Goal: Use online tool/utility: Utilize a website feature to perform a specific function

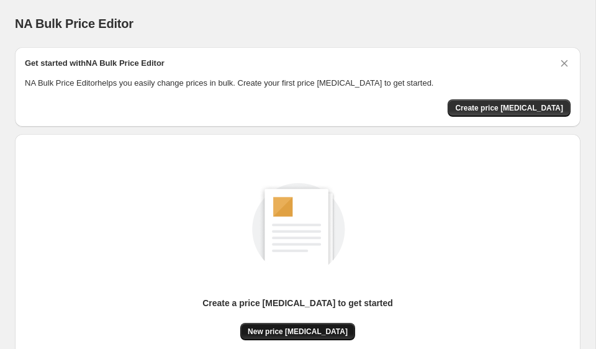
click at [317, 327] on span "New price [MEDICAL_DATA]" at bounding box center [298, 331] width 100 height 10
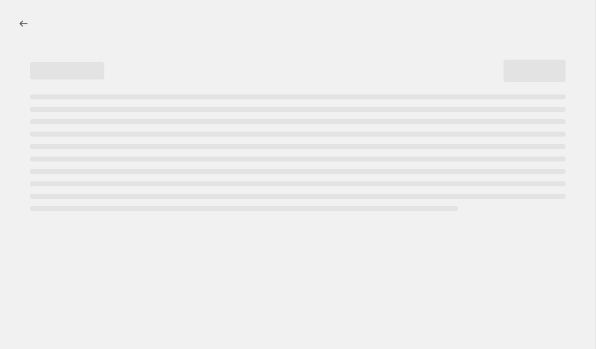
select select "percentage"
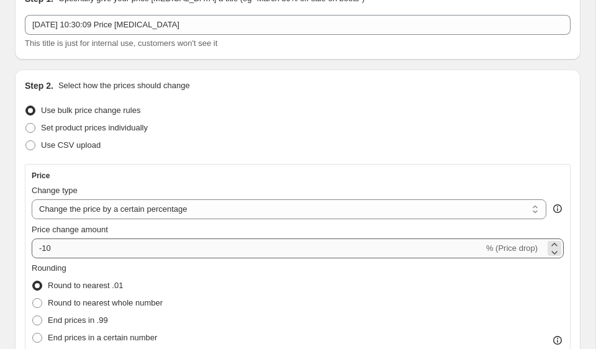
scroll to position [78, 0]
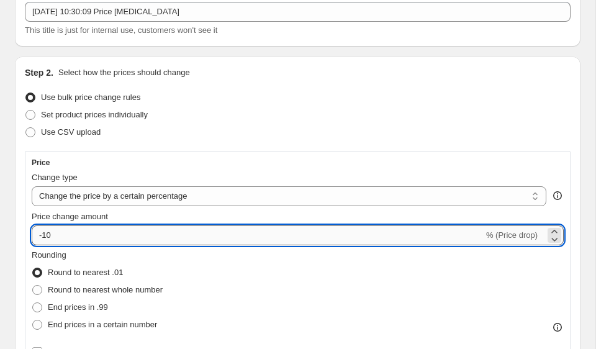
click at [128, 233] on input "-10" at bounding box center [258, 235] width 452 height 20
type input "-1"
type input "-35"
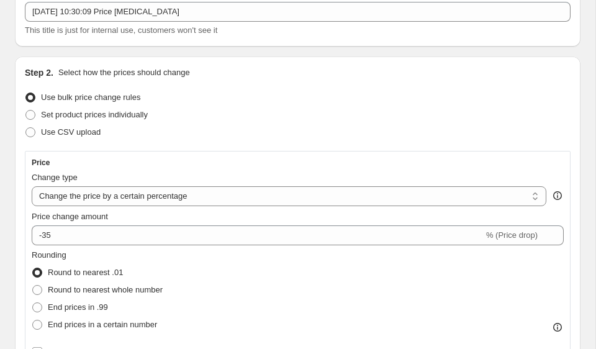
click at [27, 230] on div "Price Change type Change the price to a certain amount Change the price by a ce…" at bounding box center [297, 259] width 545 height 216
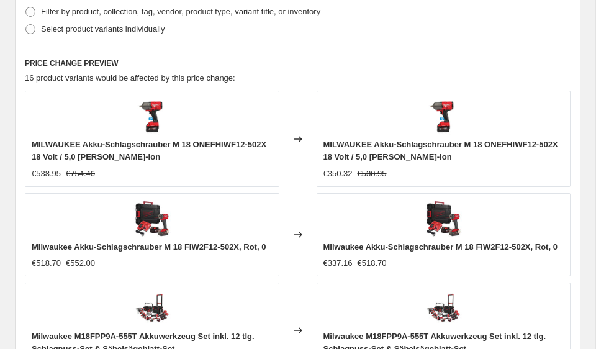
scroll to position [1281, 0]
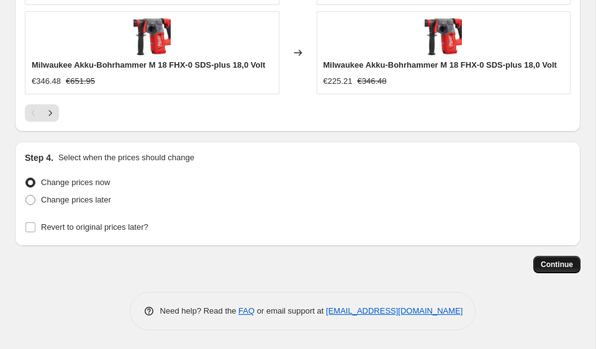
click at [560, 261] on span "Continue" at bounding box center [556, 264] width 32 height 10
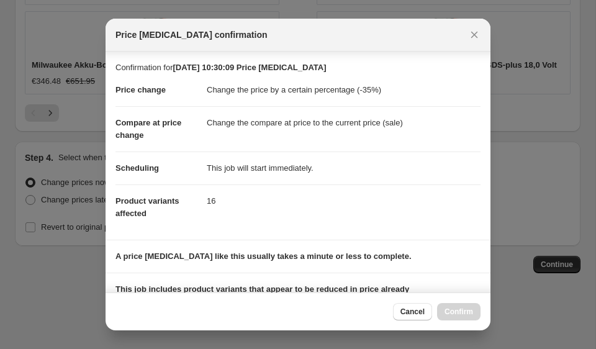
scroll to position [174, 0]
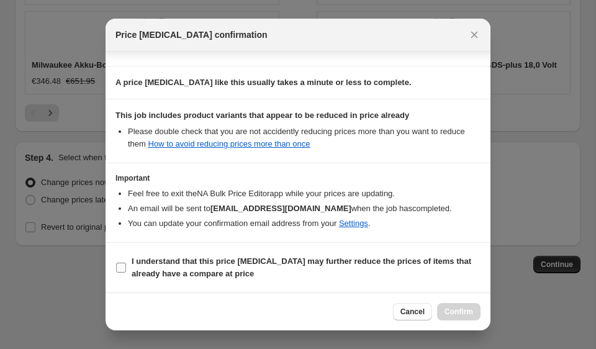
click at [128, 264] on label "I understand that this price change job may further reduce the prices of items …" at bounding box center [297, 267] width 365 height 30
click at [126, 264] on input "I understand that this price change job may further reduce the prices of items …" at bounding box center [121, 267] width 10 height 10
checkbox input "true"
click at [466, 311] on span "Confirm" at bounding box center [458, 311] width 29 height 10
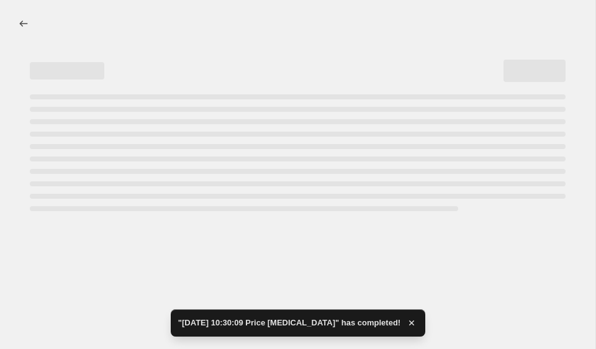
select select "percentage"
